Goal: Task Accomplishment & Management: Use online tool/utility

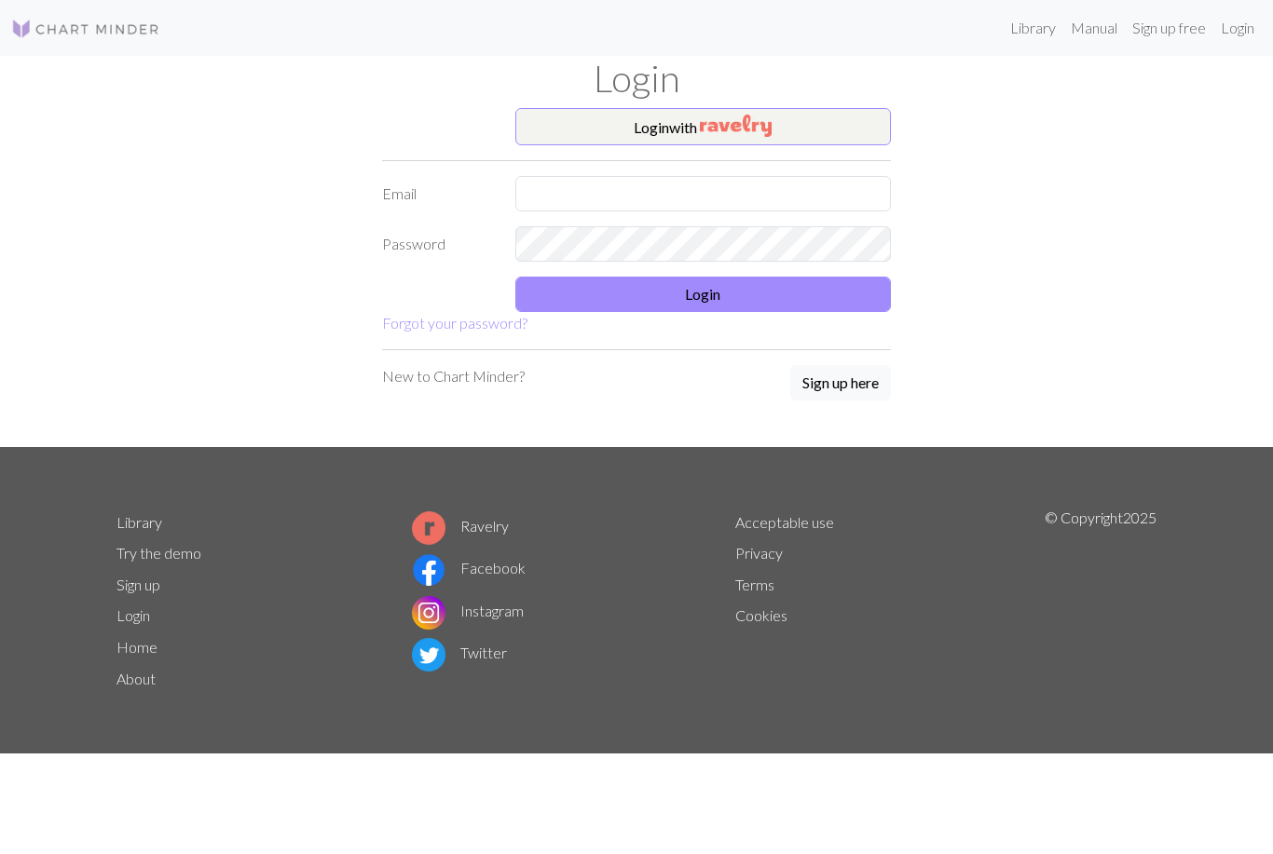
click at [827, 121] on button "Login with" at bounding box center [703, 126] width 376 height 37
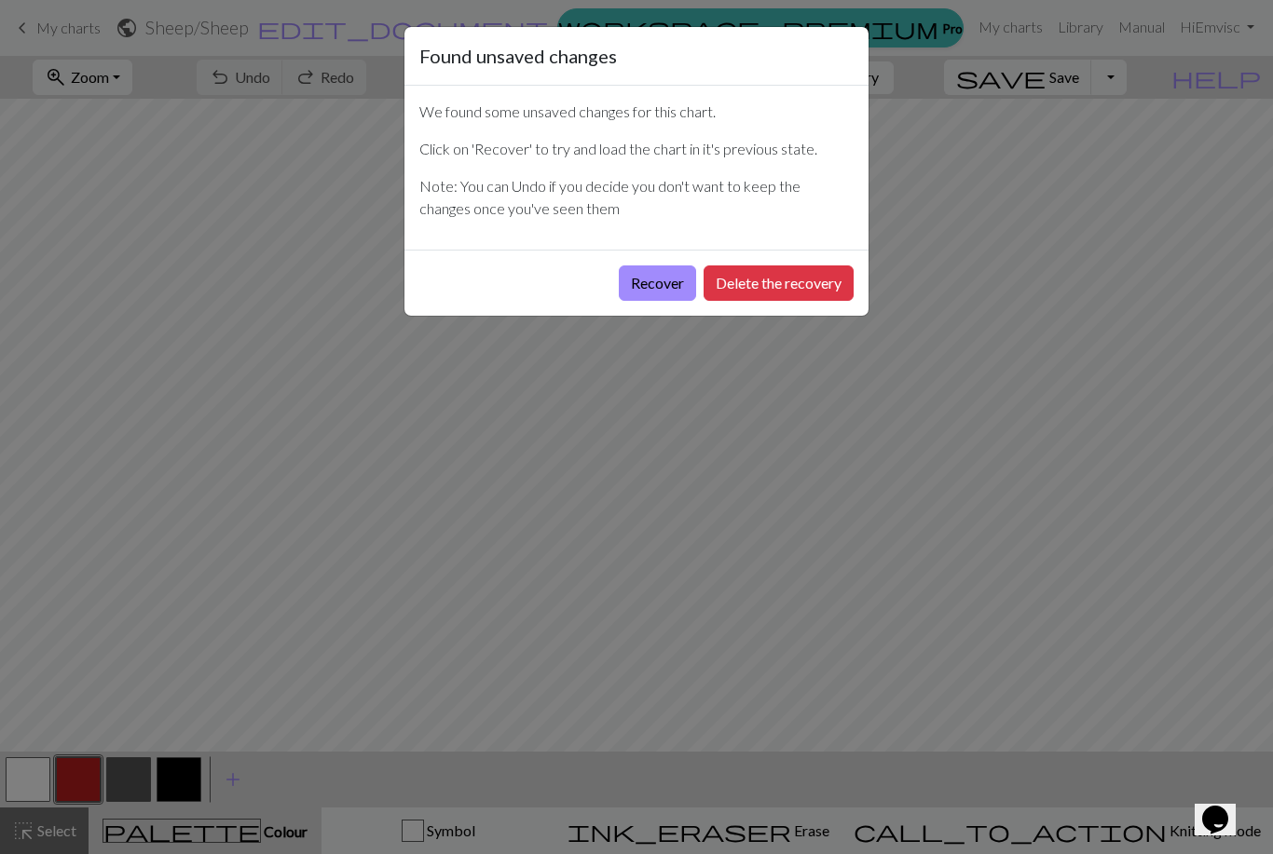
click at [657, 284] on button "Recover" at bounding box center [657, 283] width 77 height 35
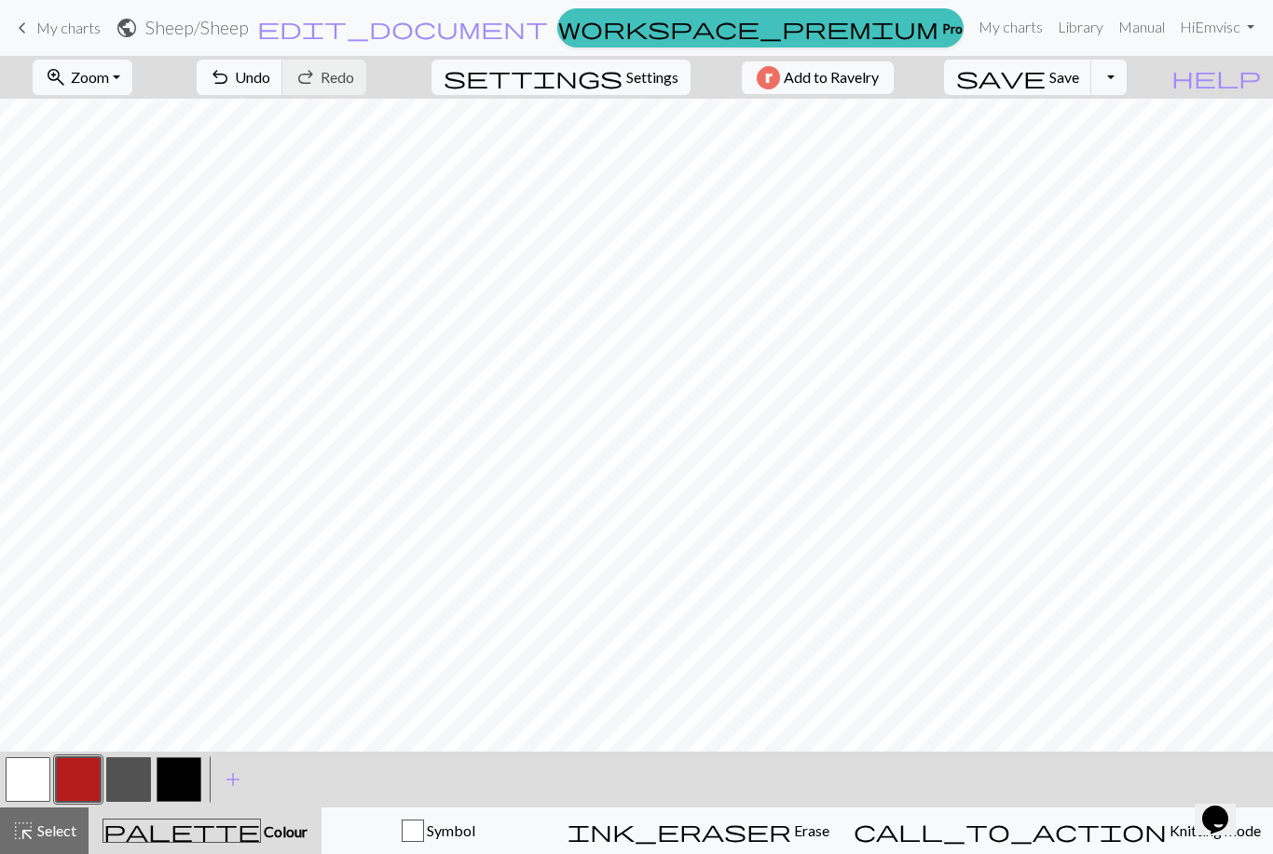
click at [131, 775] on button "button" at bounding box center [128, 780] width 45 height 45
click at [34, 773] on button "button" at bounding box center [28, 780] width 45 height 45
click at [270, 83] on span "Undo" at bounding box center [252, 77] width 35 height 18
click at [200, 768] on button "button" at bounding box center [179, 780] width 45 height 45
click at [52, 817] on button "highlight_alt Select Select" at bounding box center [44, 831] width 89 height 47
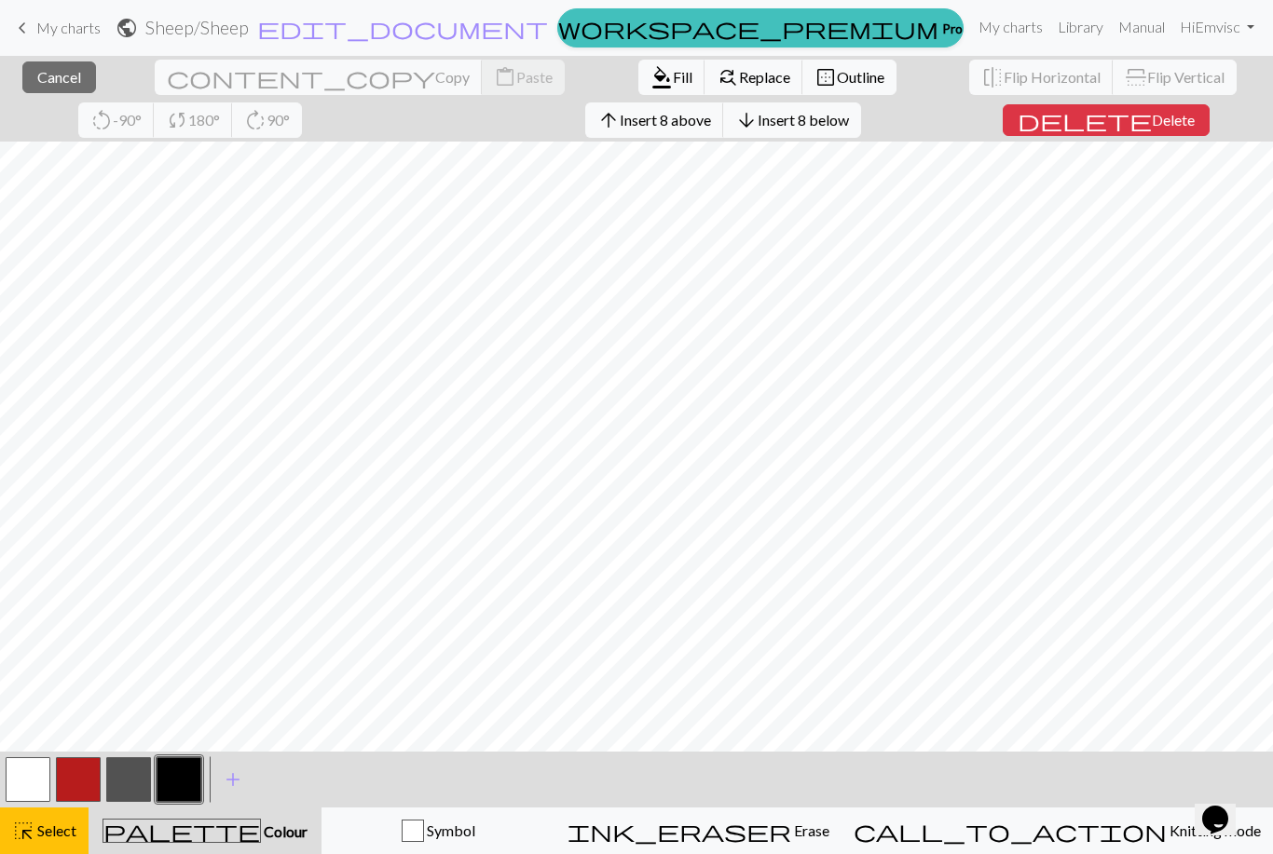
click at [134, 767] on button "button" at bounding box center [128, 780] width 45 height 45
click at [673, 79] on span "Fill" at bounding box center [683, 77] width 20 height 18
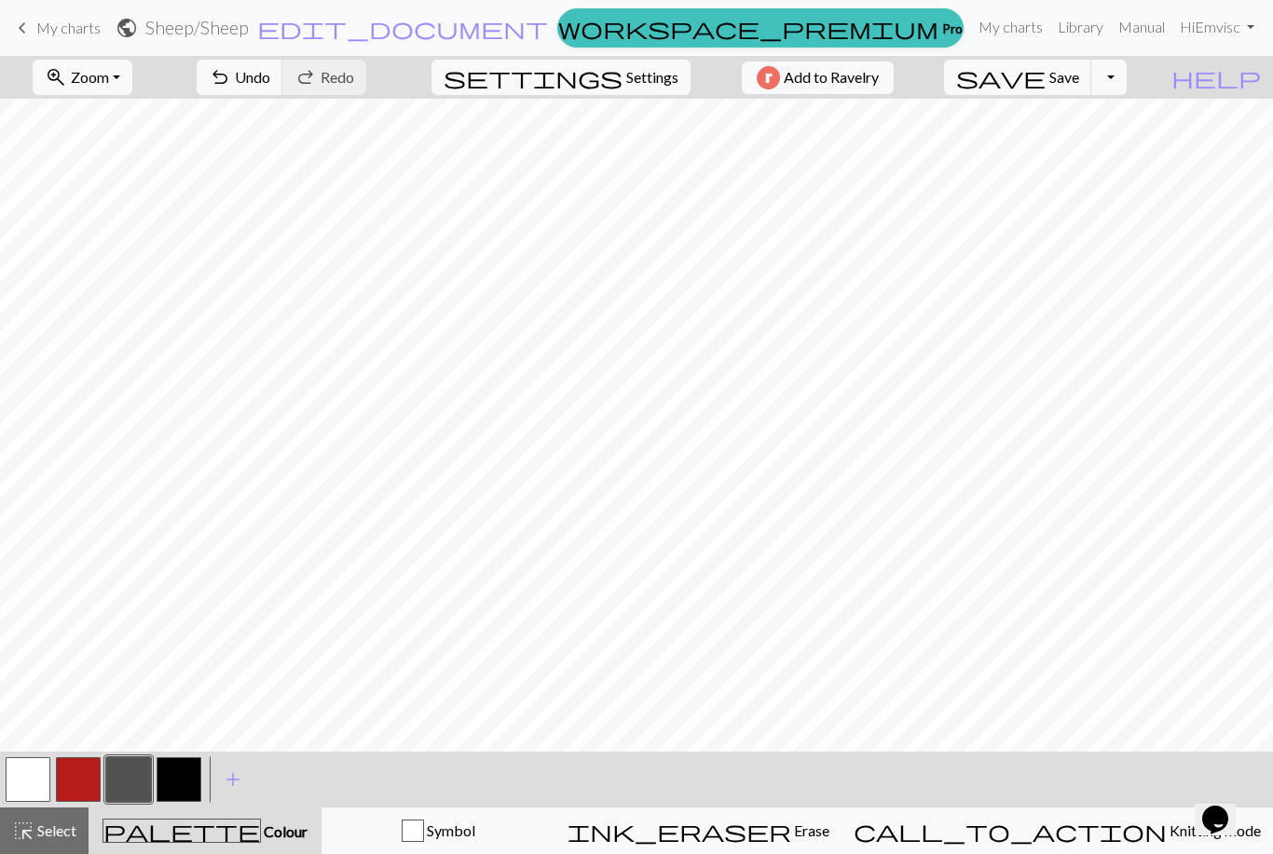
click at [185, 773] on button "button" at bounding box center [179, 780] width 45 height 45
click at [61, 777] on button "button" at bounding box center [78, 780] width 45 height 45
click at [270, 74] on span "Undo" at bounding box center [252, 77] width 35 height 18
click at [42, 767] on button "button" at bounding box center [28, 780] width 45 height 45
click at [150, 772] on button "button" at bounding box center [128, 780] width 45 height 45
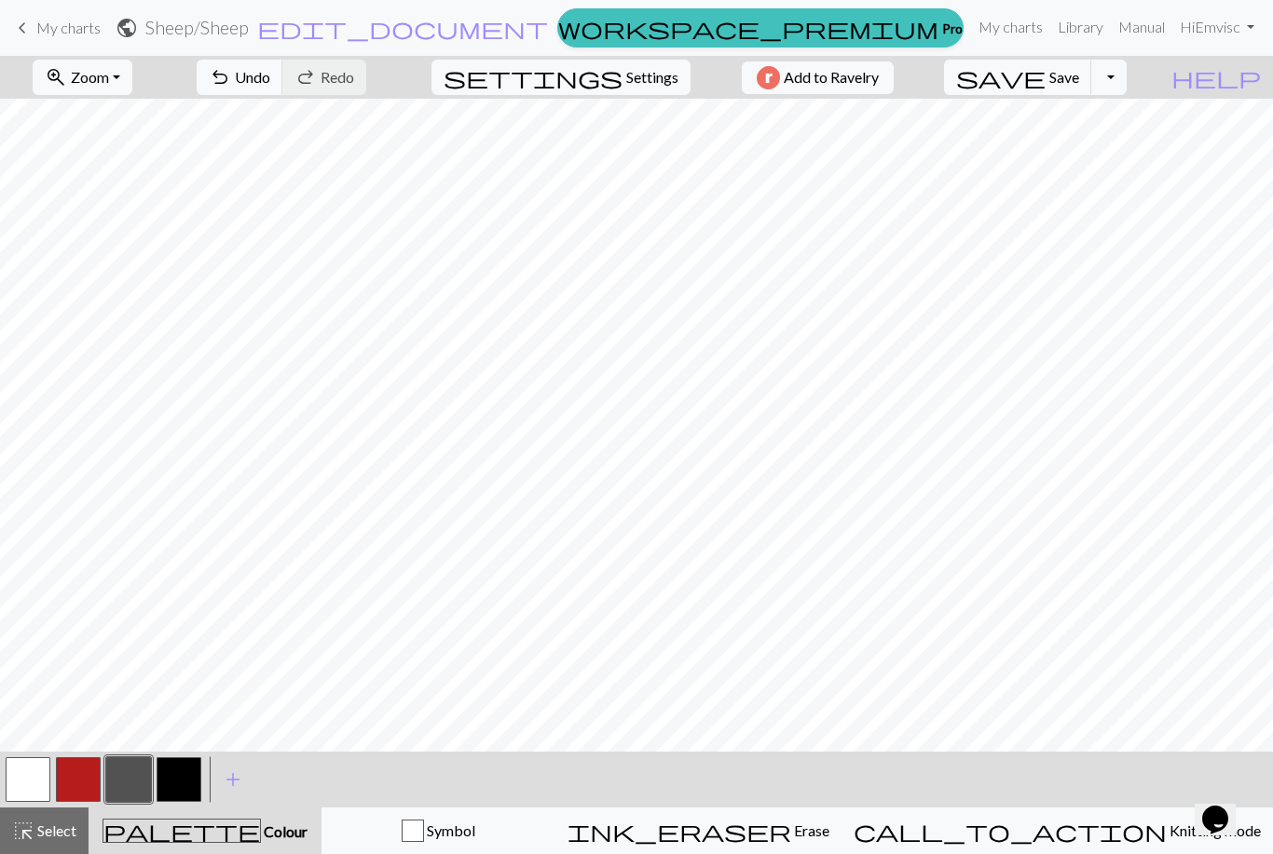
click at [48, 766] on button "button" at bounding box center [28, 780] width 45 height 45
click at [270, 80] on span "Undo" at bounding box center [252, 77] width 35 height 18
click at [140, 782] on button "button" at bounding box center [128, 780] width 45 height 45
click at [37, 765] on button "button" at bounding box center [28, 780] width 45 height 45
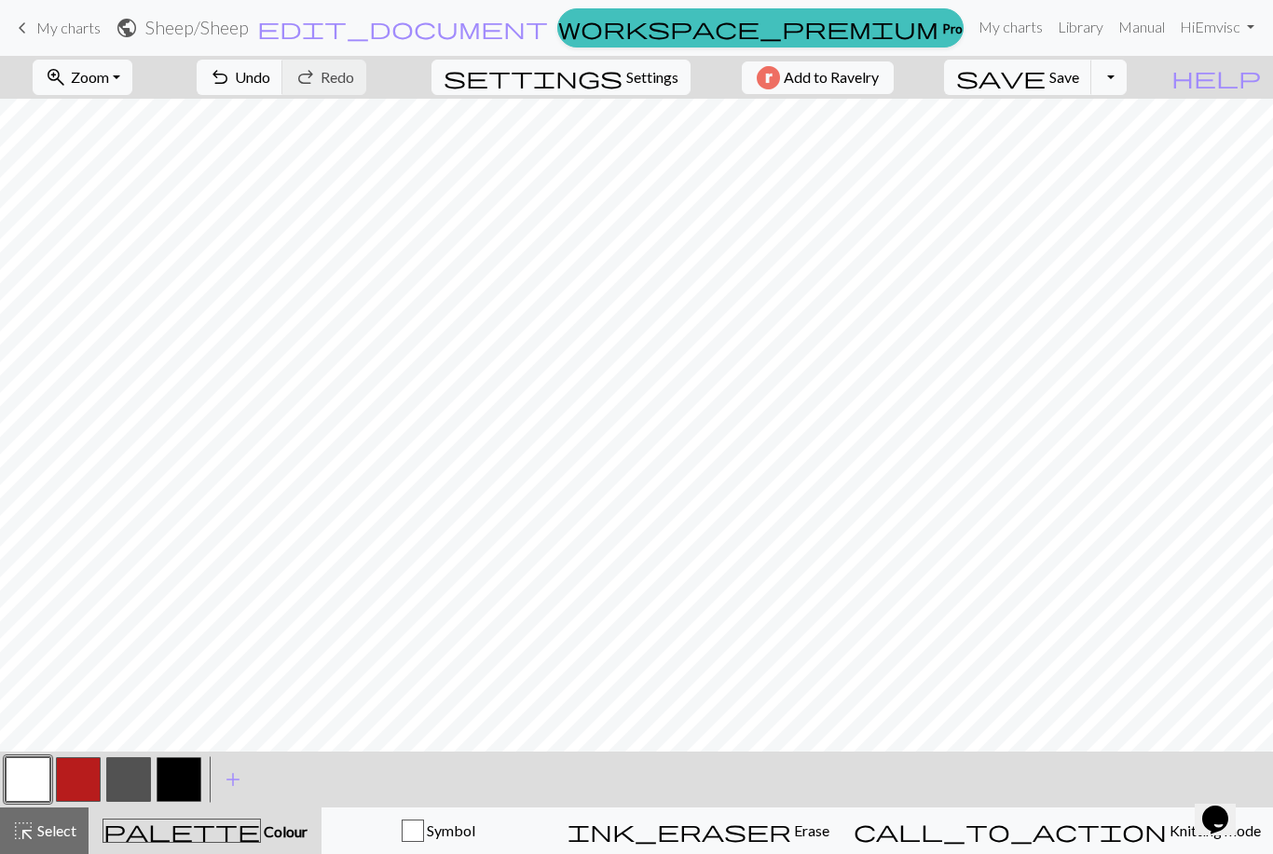
click at [138, 771] on button "button" at bounding box center [128, 780] width 45 height 45
click at [199, 773] on button "button" at bounding box center [179, 780] width 45 height 45
click at [283, 87] on button "undo Undo Undo" at bounding box center [240, 77] width 87 height 35
click at [56, 770] on button "button" at bounding box center [78, 780] width 45 height 45
click at [283, 88] on button "undo Undo Undo" at bounding box center [240, 77] width 87 height 35
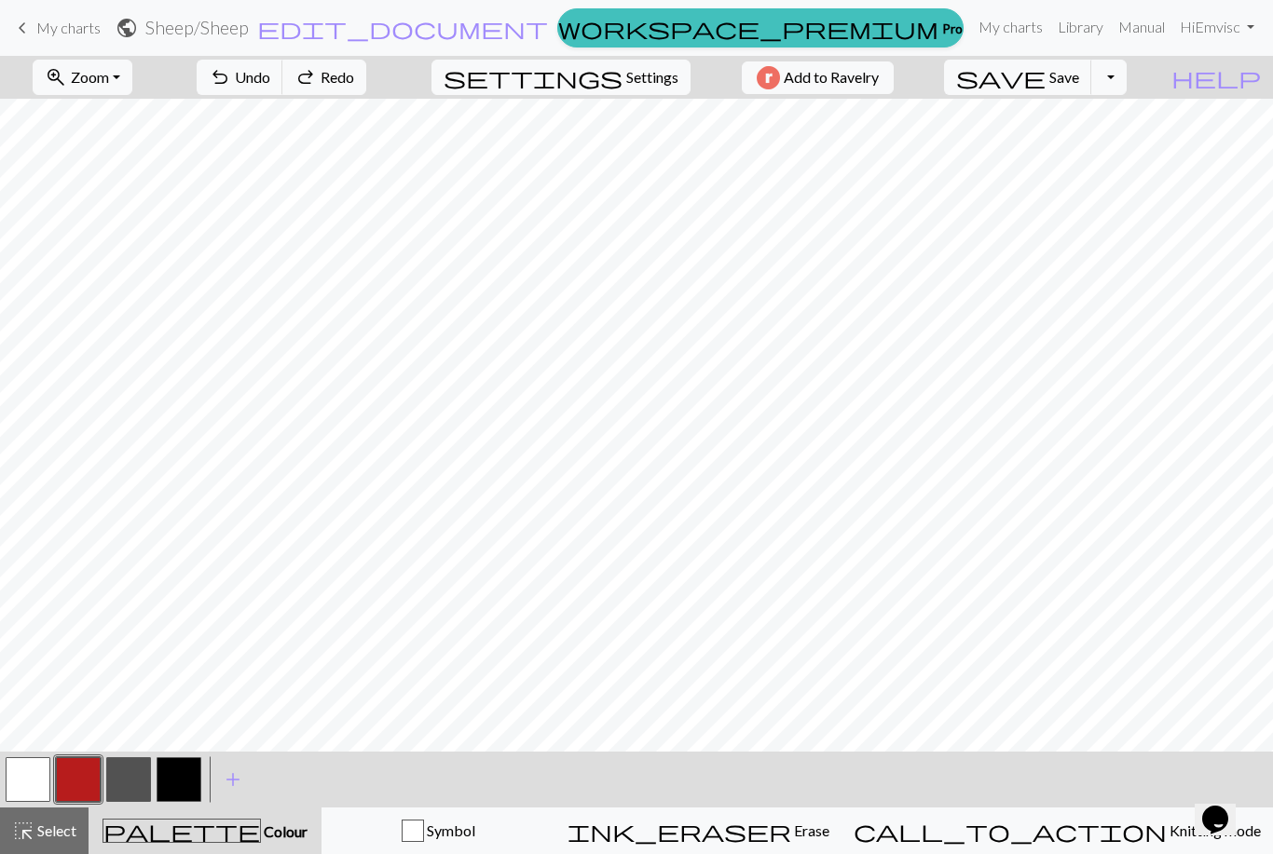
click at [38, 771] on button "button" at bounding box center [28, 780] width 45 height 45
click at [283, 76] on button "undo Undo Undo" at bounding box center [240, 77] width 87 height 35
click at [191, 771] on button "button" at bounding box center [179, 780] width 45 height 45
click at [270, 82] on span "Undo" at bounding box center [252, 77] width 35 height 18
click at [640, 68] on span "Settings" at bounding box center [652, 77] width 52 height 22
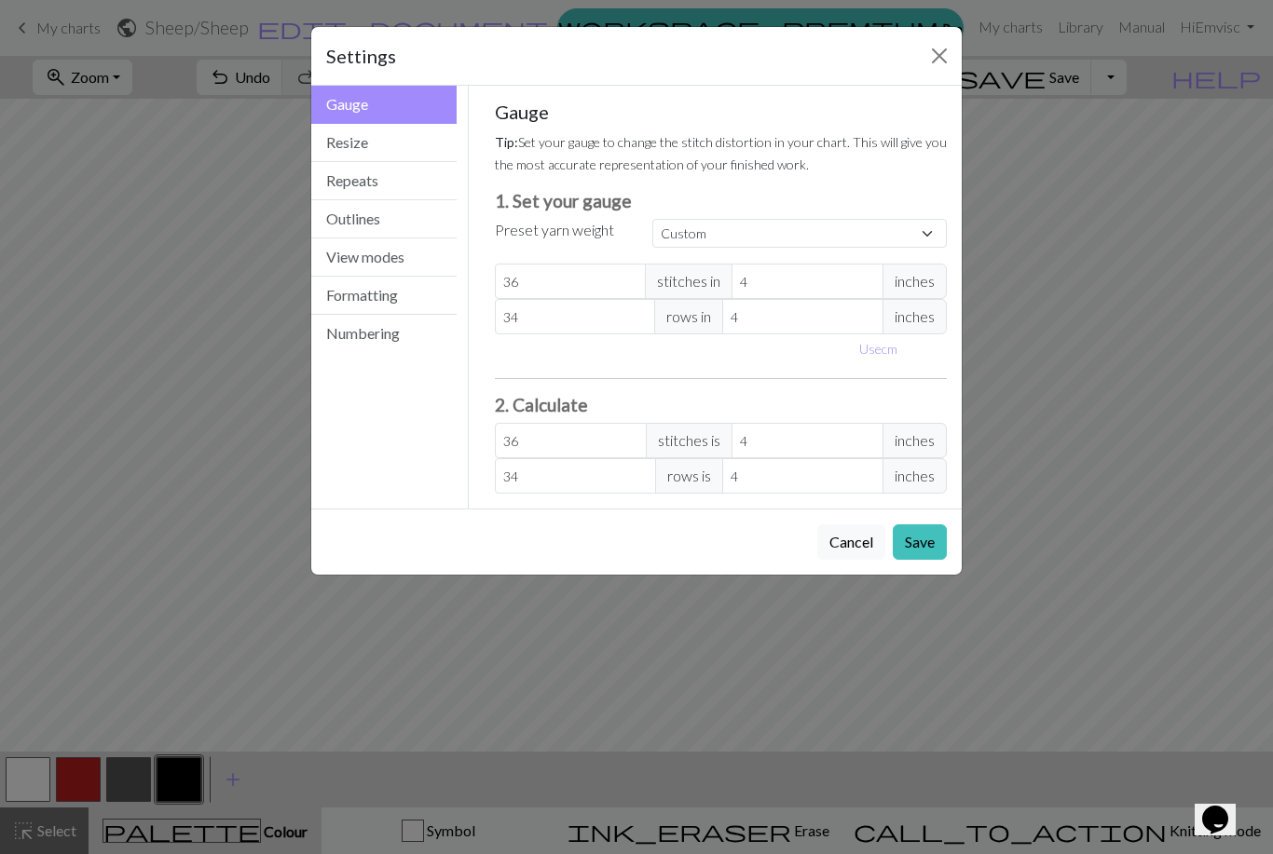
click at [412, 219] on button "Outlines" at bounding box center [383, 219] width 145 height 38
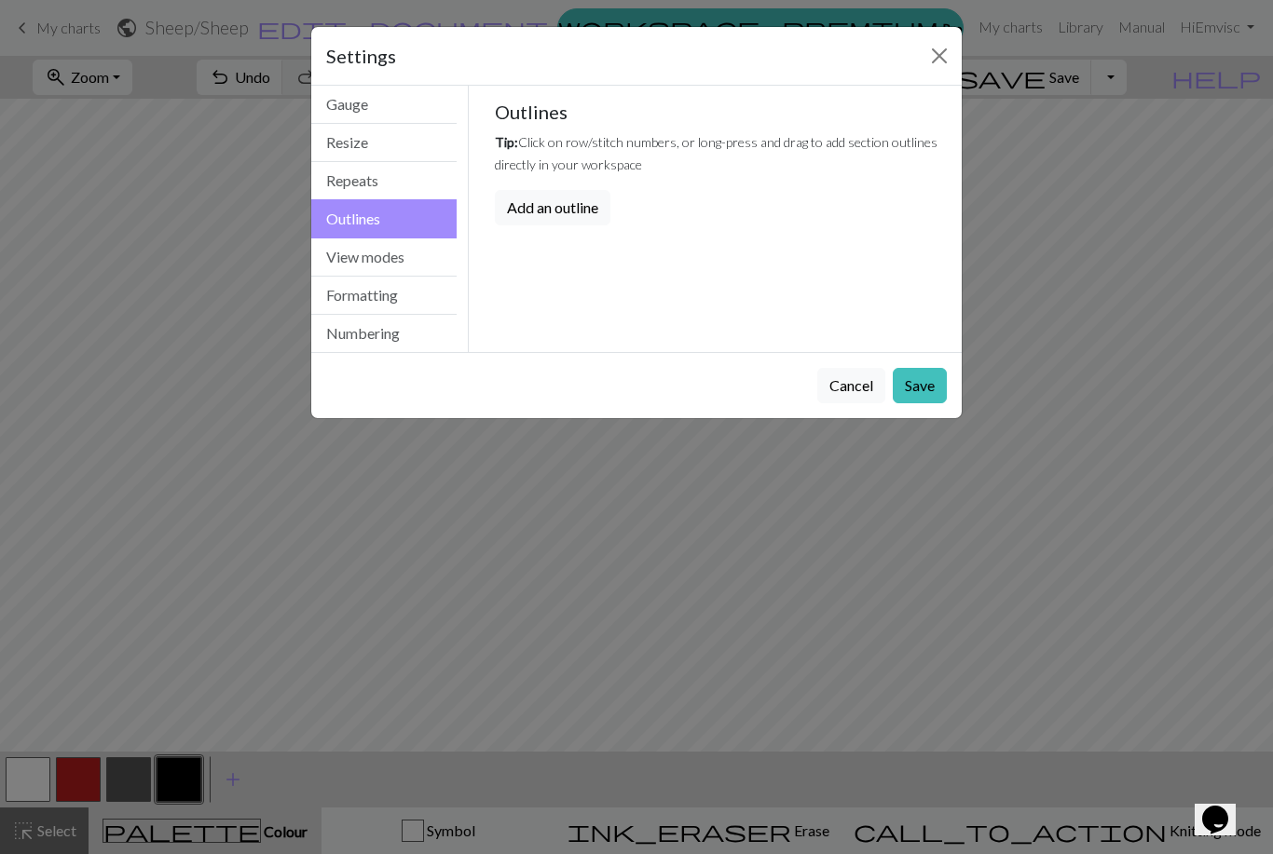
click at [432, 132] on button "Resize" at bounding box center [383, 143] width 145 height 38
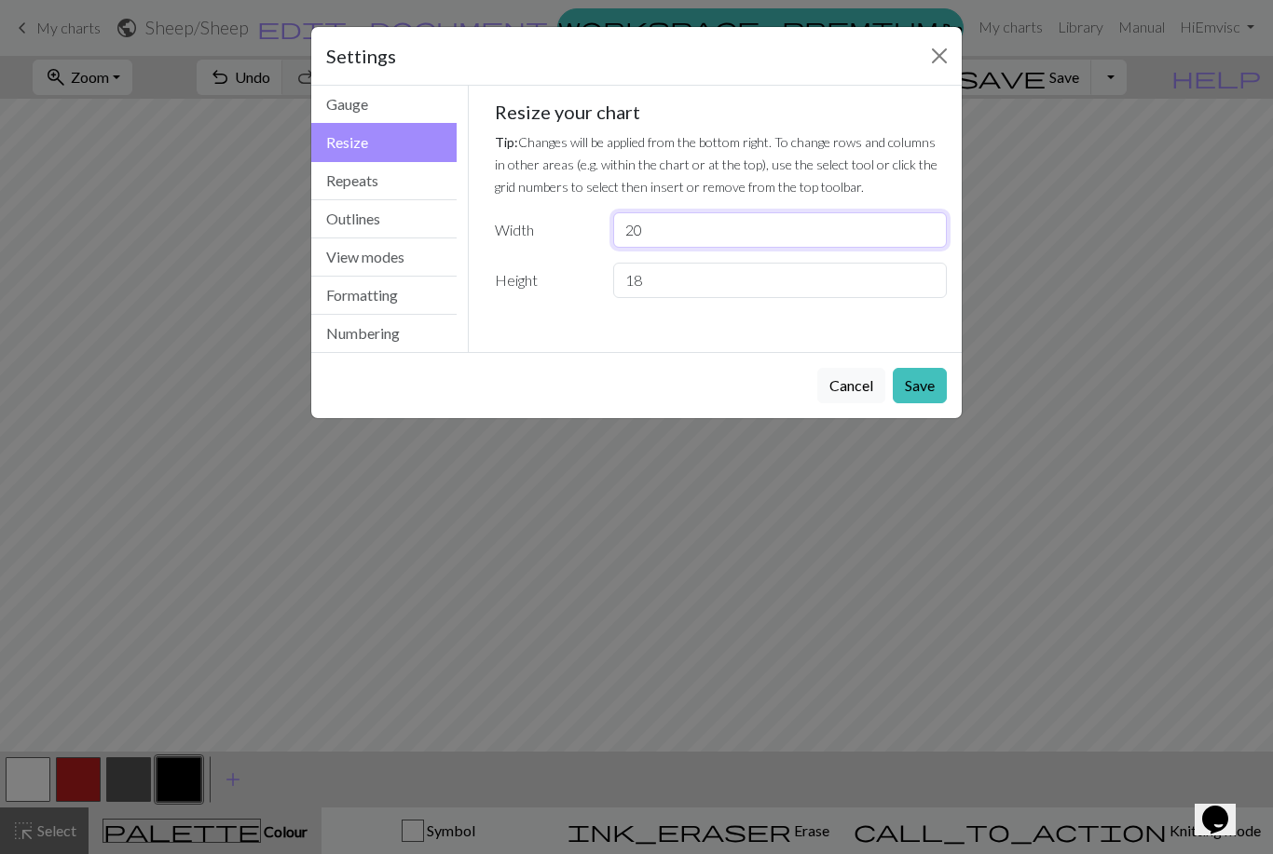
click at [779, 218] on input "20" at bounding box center [780, 229] width 334 height 35
click at [861, 212] on input "20" at bounding box center [780, 229] width 334 height 35
click at [760, 234] on input "20" at bounding box center [780, 229] width 334 height 35
type input "2"
type input "18"
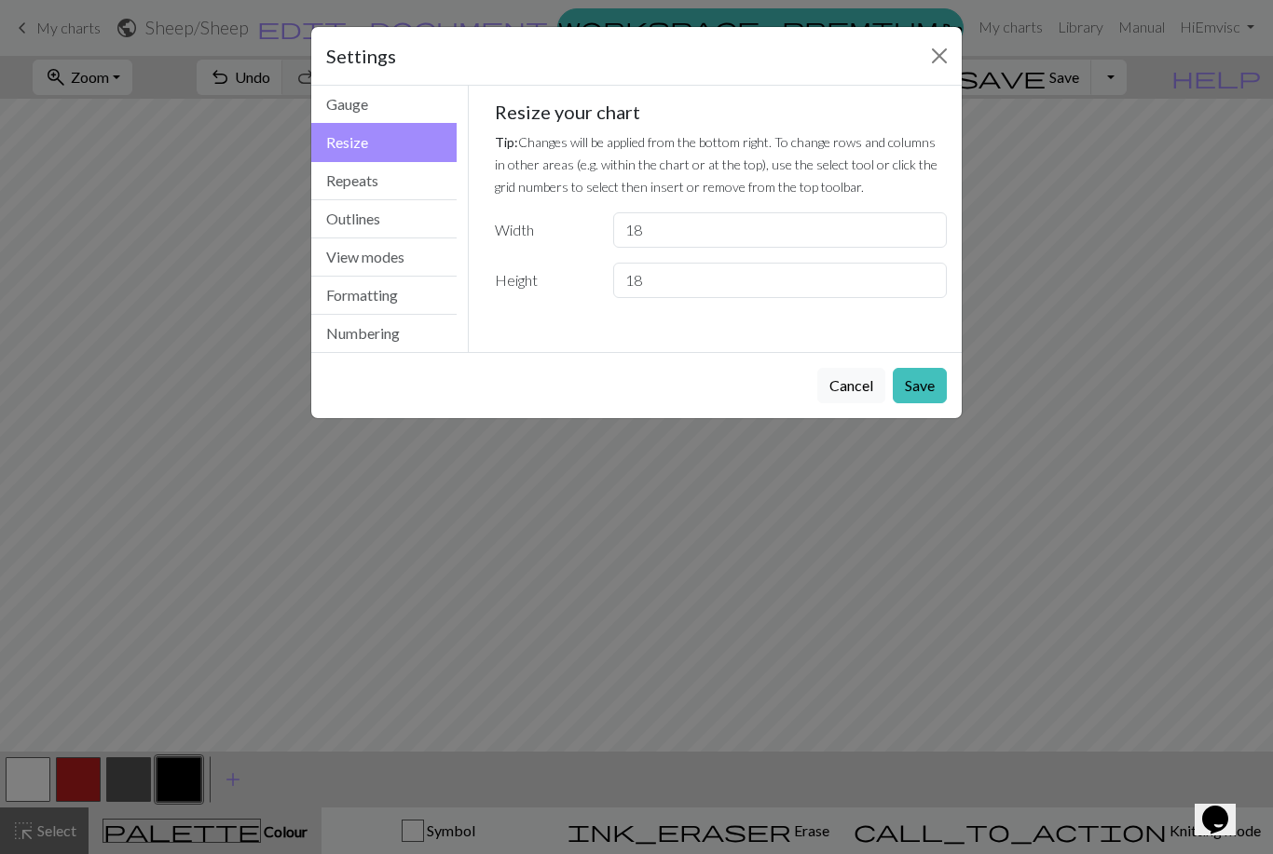
click at [926, 381] on button "Save" at bounding box center [920, 385] width 54 height 35
